Goal: Task Accomplishment & Management: Complete application form

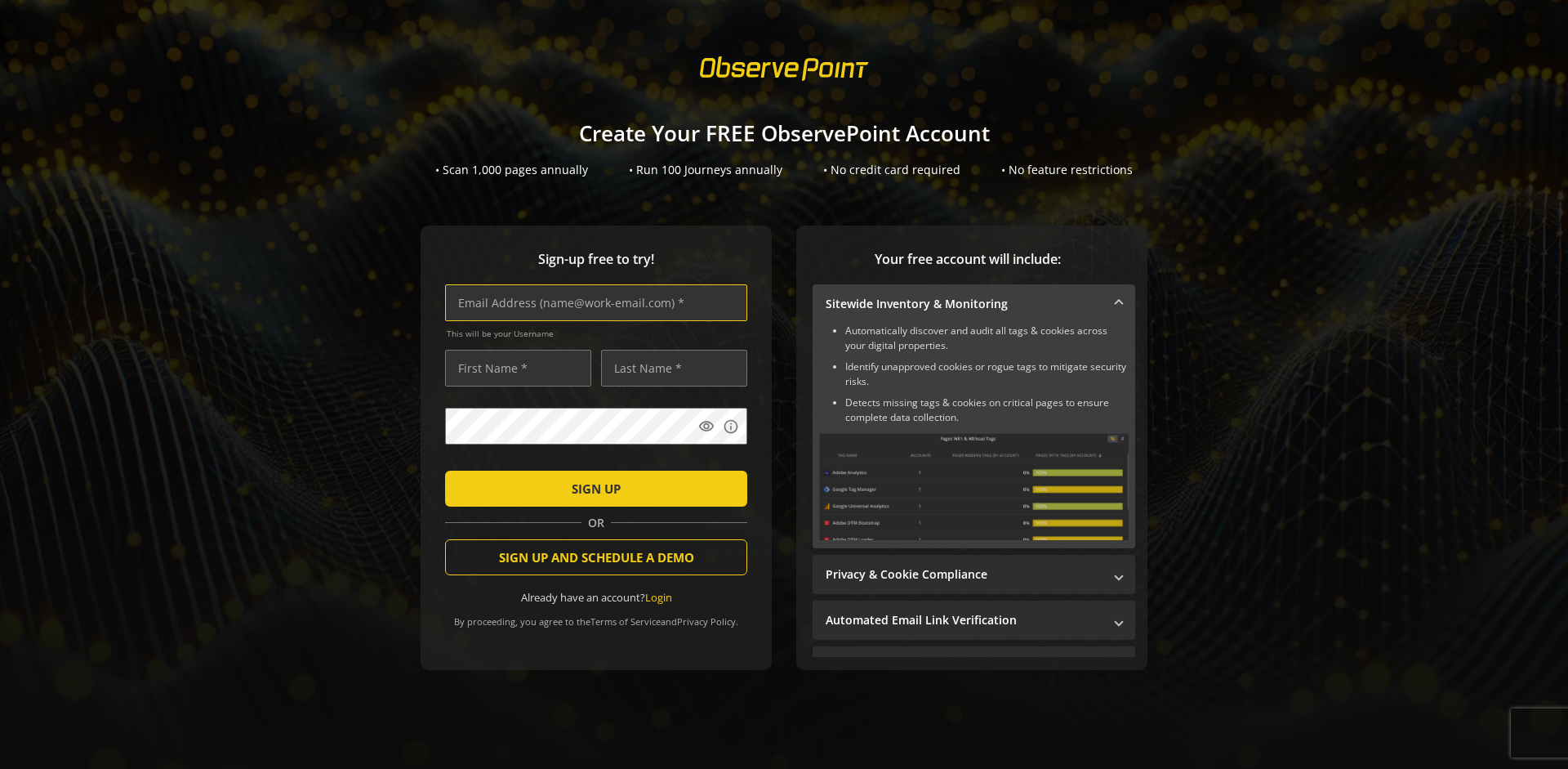
click at [592, 302] on input "text" at bounding box center [596, 302] width 302 height 37
type input "[EMAIL_ADDRESS][DOMAIN_NAME]"
click at [513, 367] on input "text" at bounding box center [517, 367] width 146 height 37
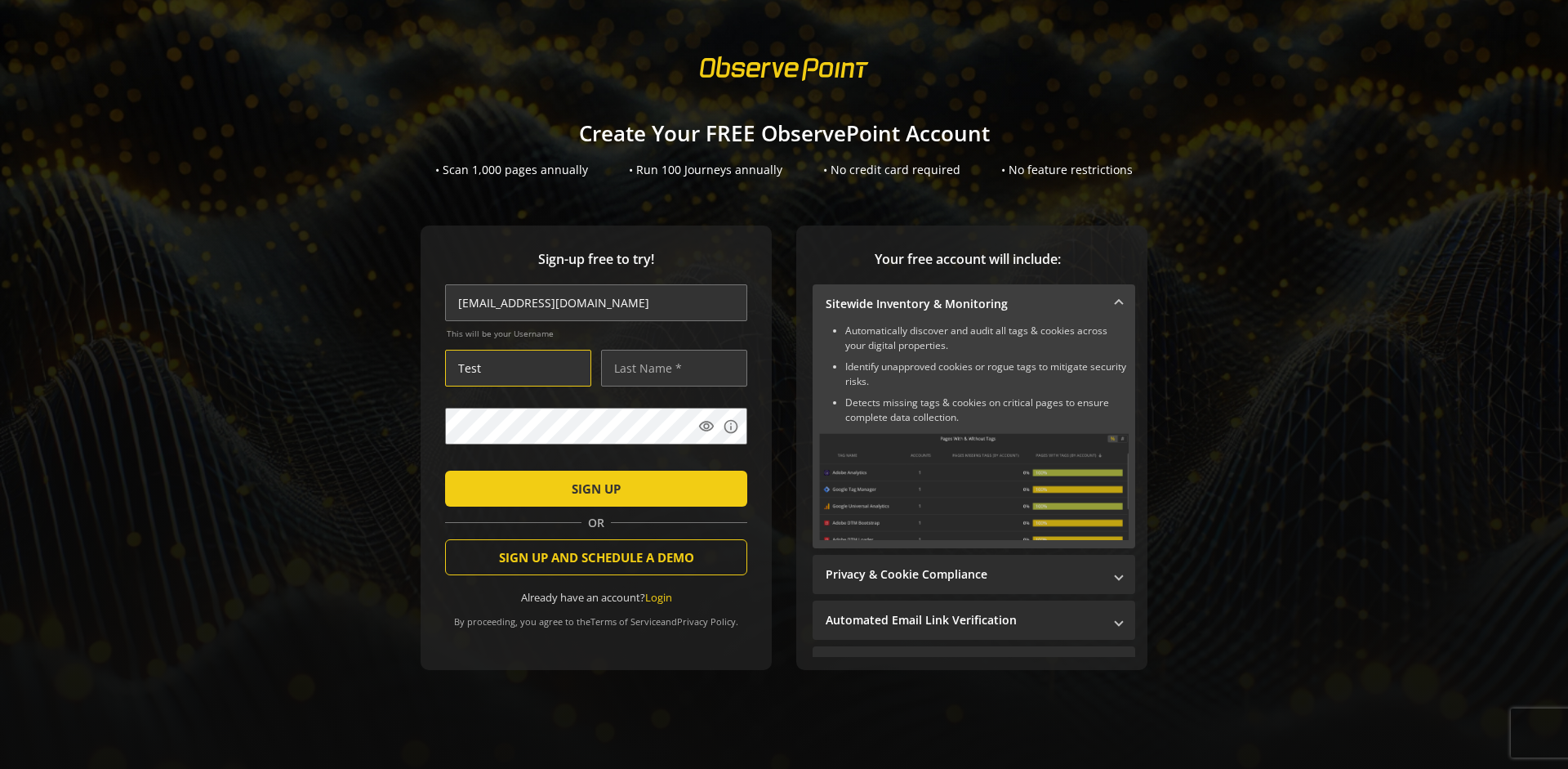
type input "Test"
click at [670, 367] on input "text" at bounding box center [674, 367] width 146 height 37
type input "Test"
click at [592, 487] on span "SIGN UP" at bounding box center [596, 488] width 49 height 30
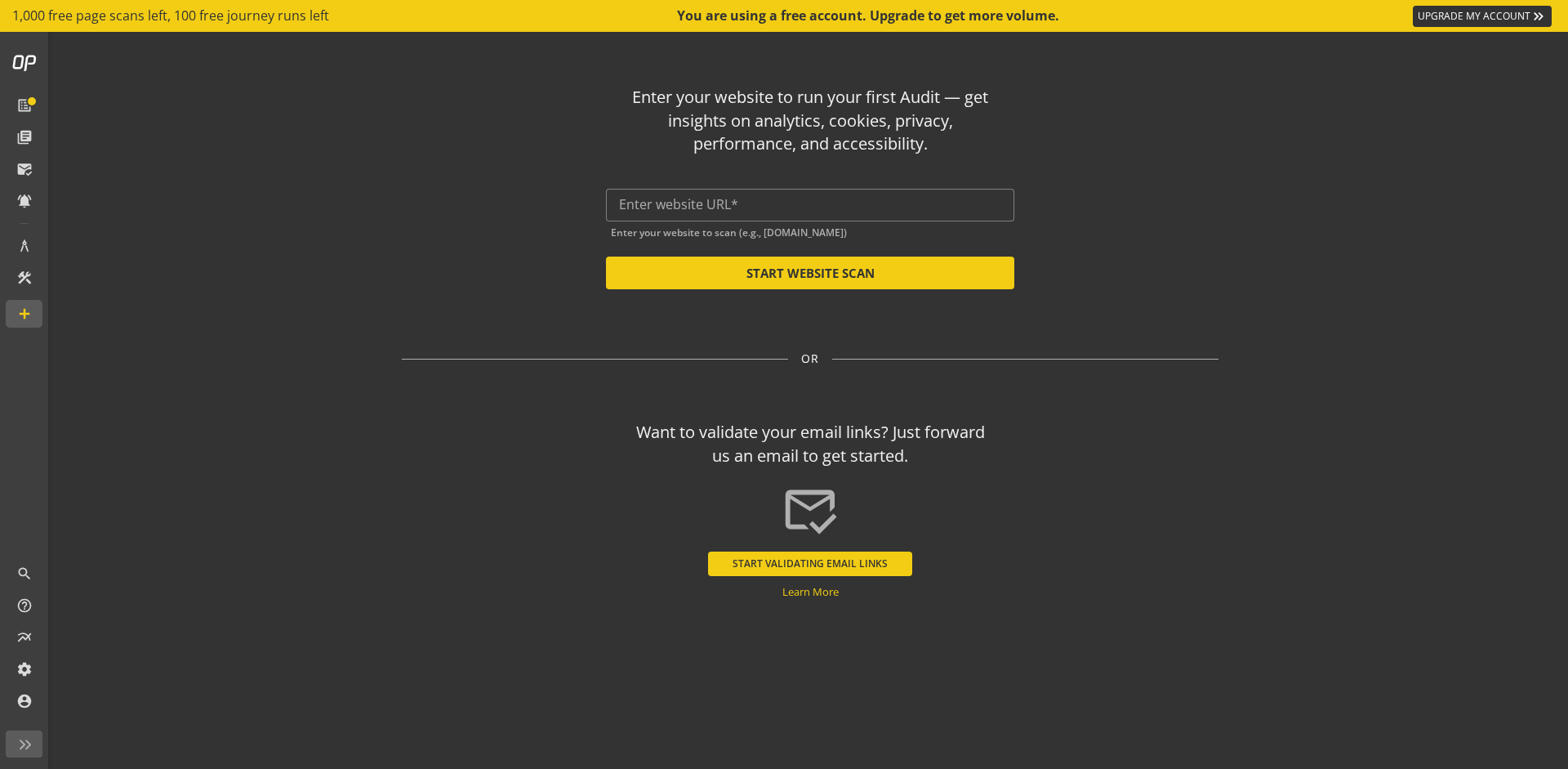
click at [811, 563] on button "START VALIDATING EMAIL LINKS" at bounding box center [810, 563] width 204 height 25
